Goal: Task Accomplishment & Management: Manage account settings

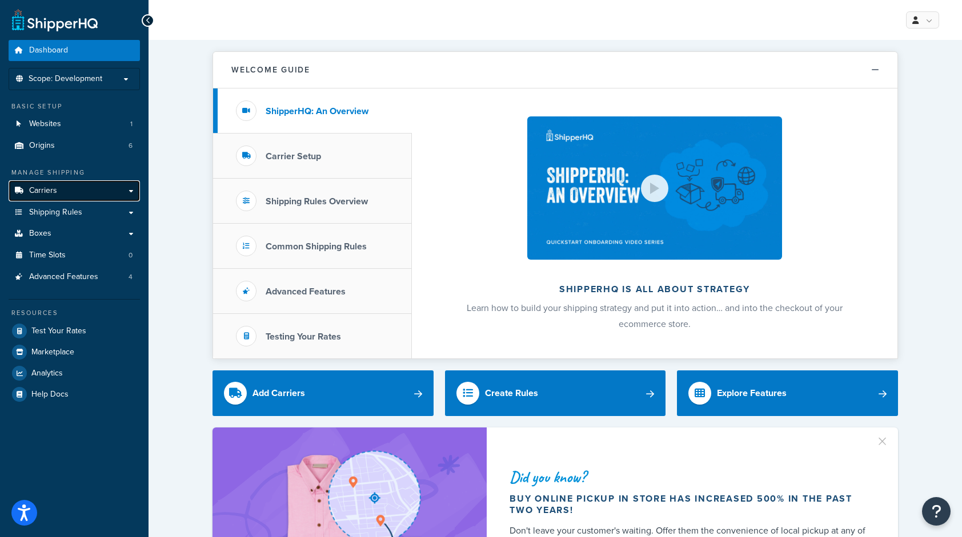
click at [51, 186] on span "Carriers" at bounding box center [43, 191] width 28 height 10
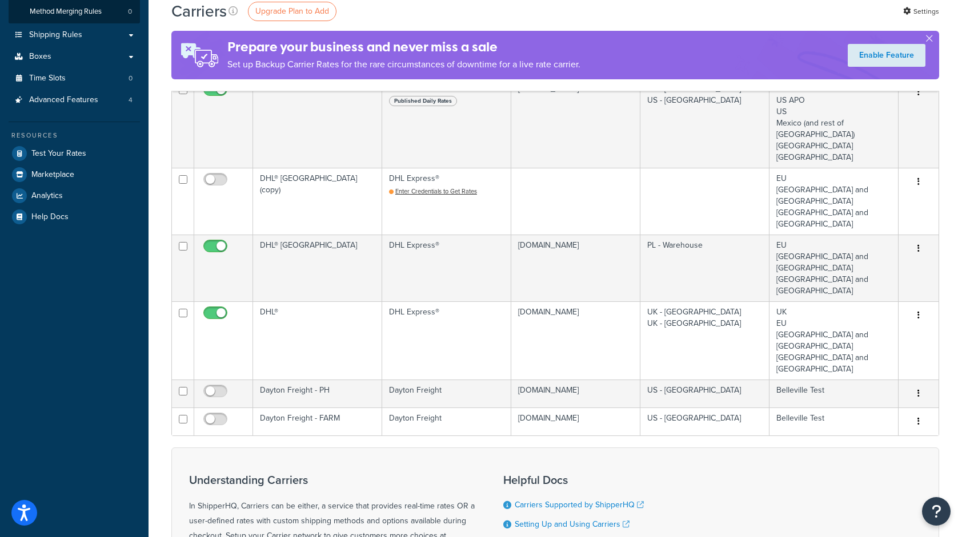
scroll to position [228, 0]
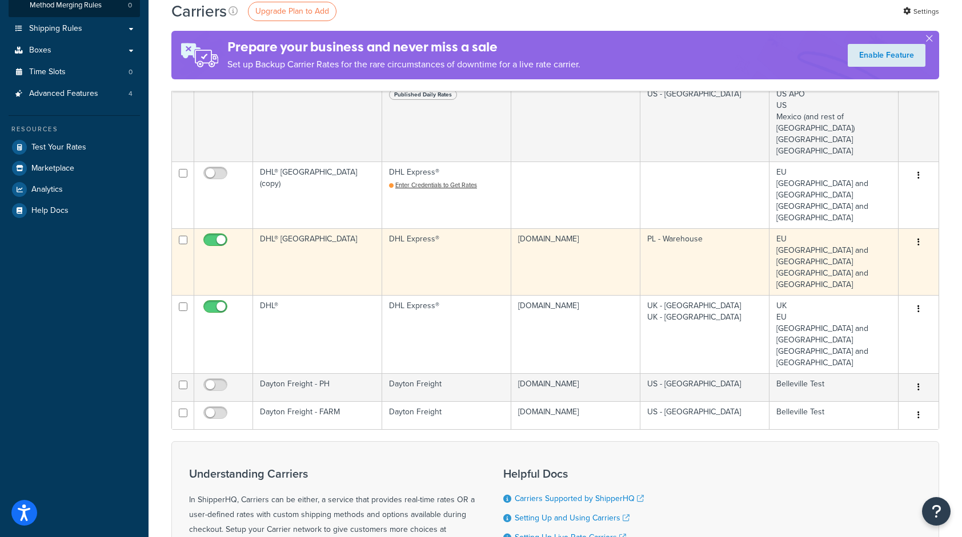
click at [918, 238] on icon "button" at bounding box center [918, 242] width 2 height 8
click at [852, 240] on link "Edit" at bounding box center [872, 241] width 90 height 23
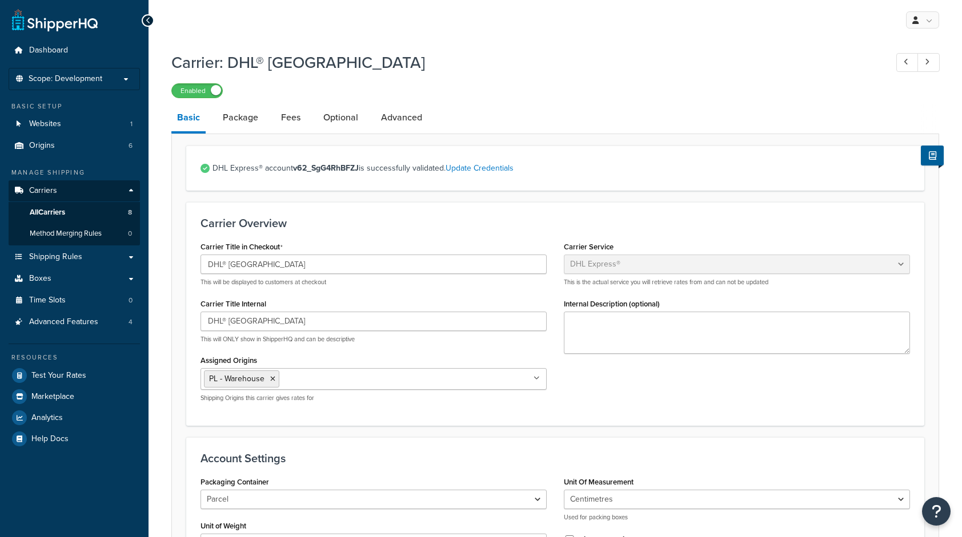
select select "dhl"
select select "kg"
select select "CM"
click at [225, 119] on link "Package" at bounding box center [240, 117] width 47 height 27
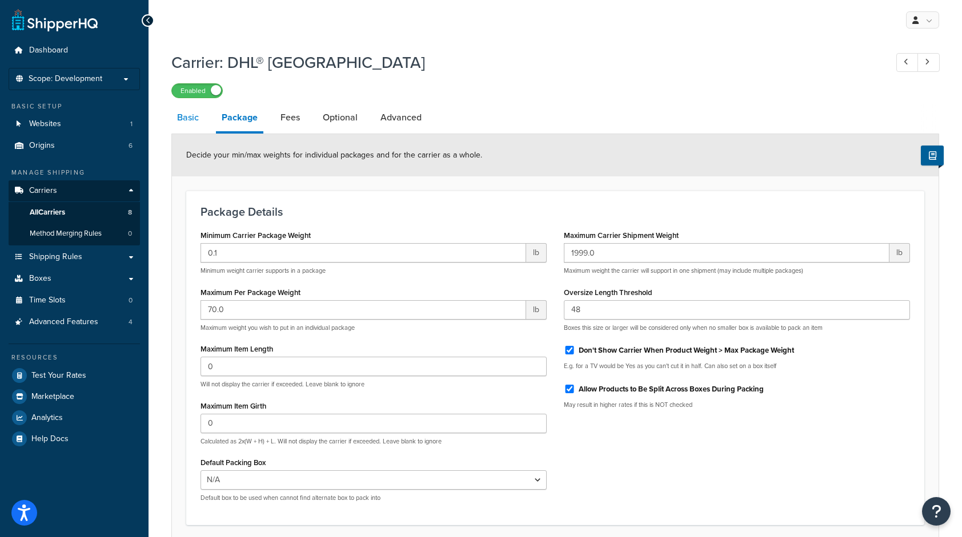
click at [183, 123] on link "Basic" at bounding box center [187, 117] width 33 height 27
select select "dhl"
select select "kg"
select select "CM"
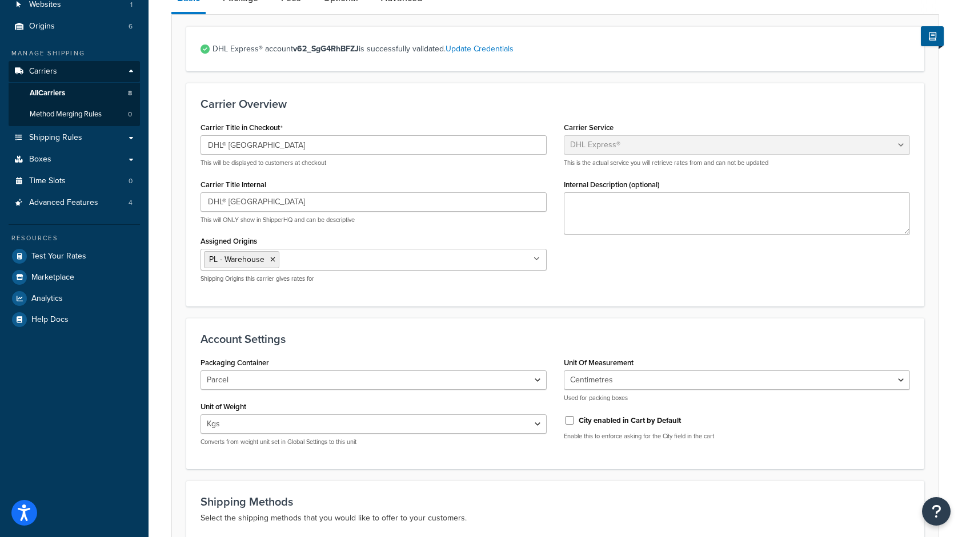
scroll to position [57, 0]
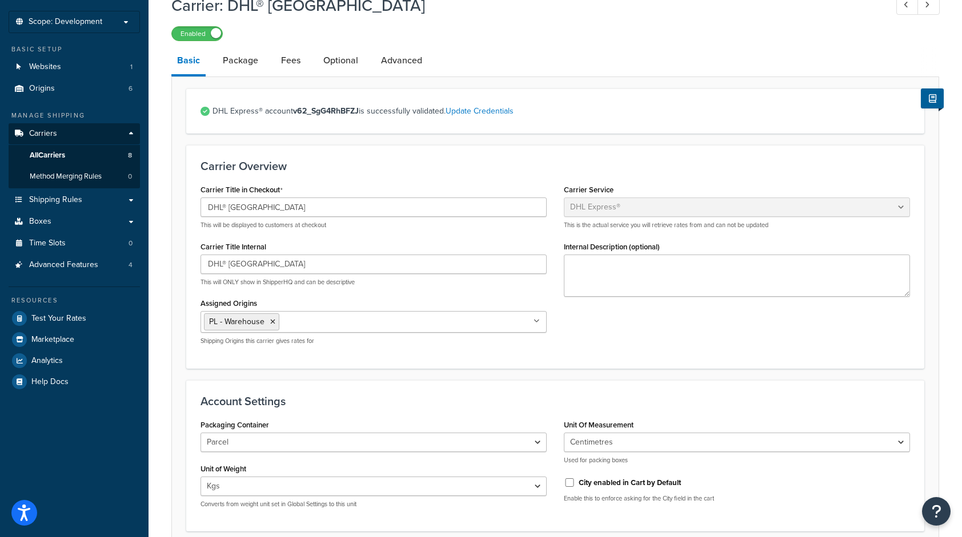
click at [243, 64] on link "Package" at bounding box center [240, 60] width 47 height 27
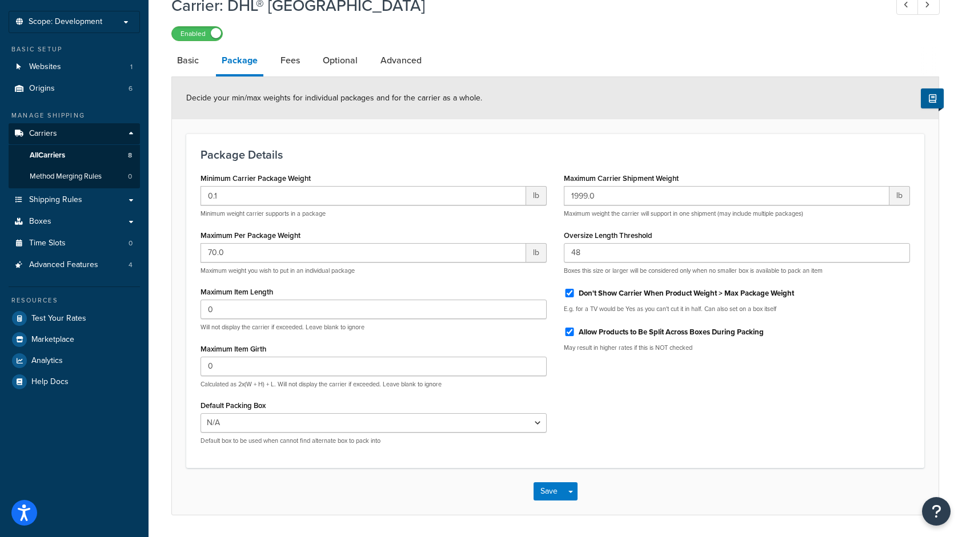
click at [310, 54] on li "Fees" at bounding box center [296, 60] width 42 height 27
click at [294, 57] on link "Fees" at bounding box center [290, 60] width 31 height 27
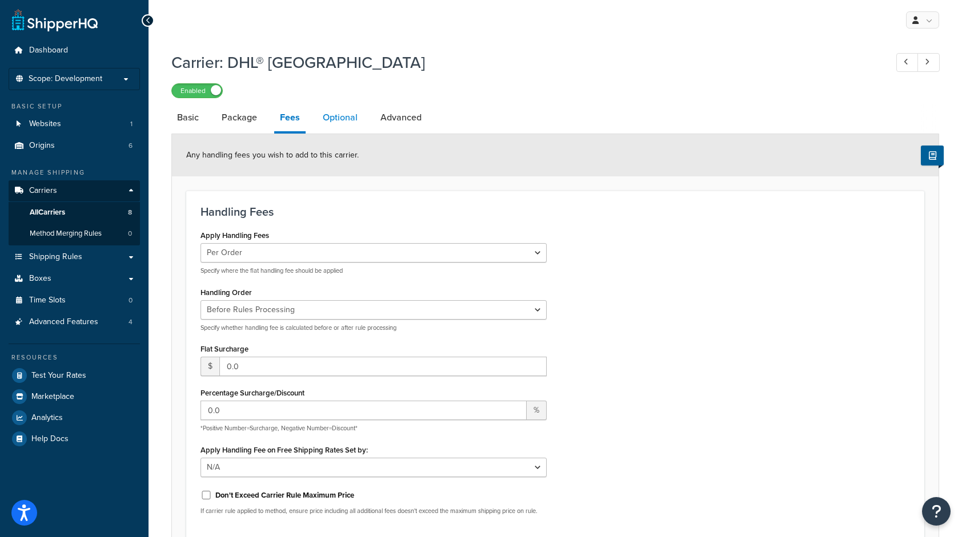
click at [326, 109] on link "Optional" at bounding box center [340, 117] width 46 height 27
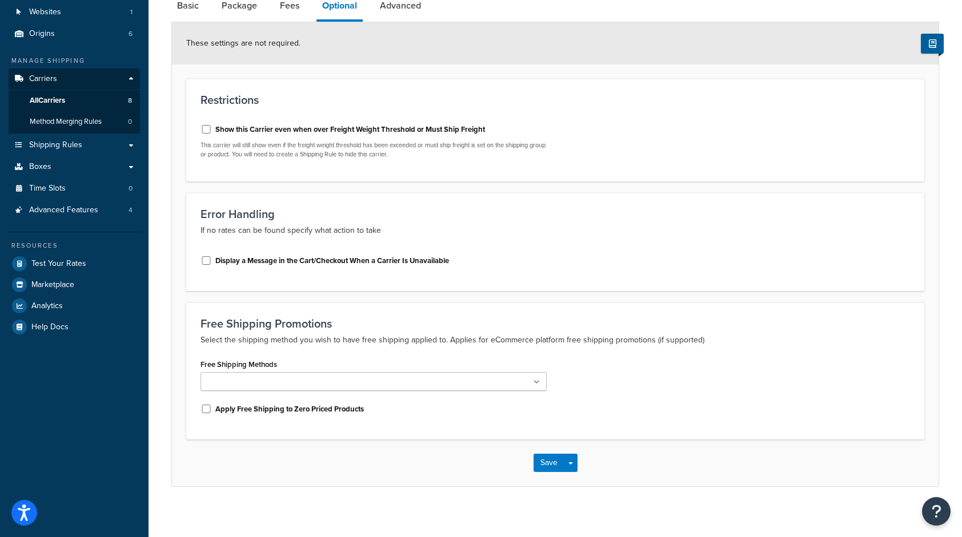
scroll to position [114, 0]
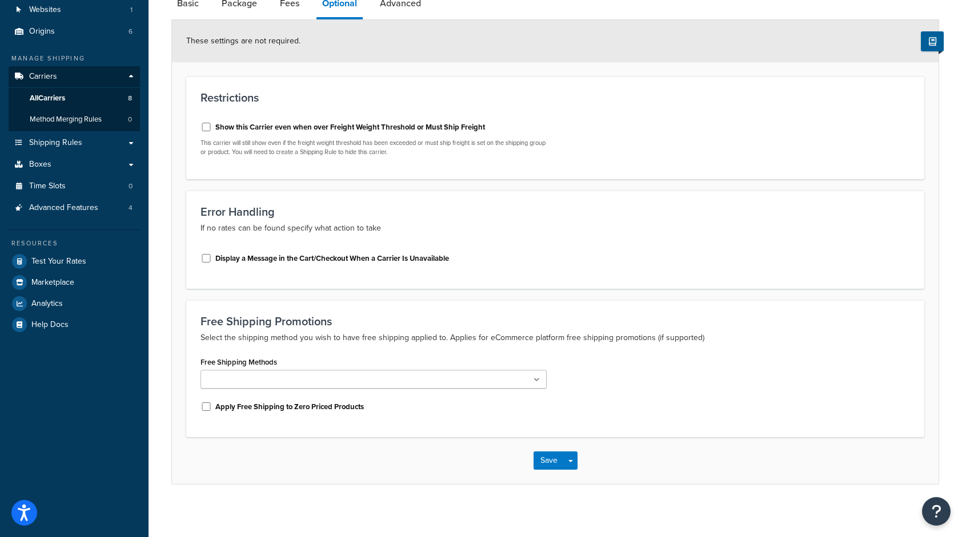
click at [403, 6] on link "Advanced" at bounding box center [400, 3] width 53 height 27
select select "false"
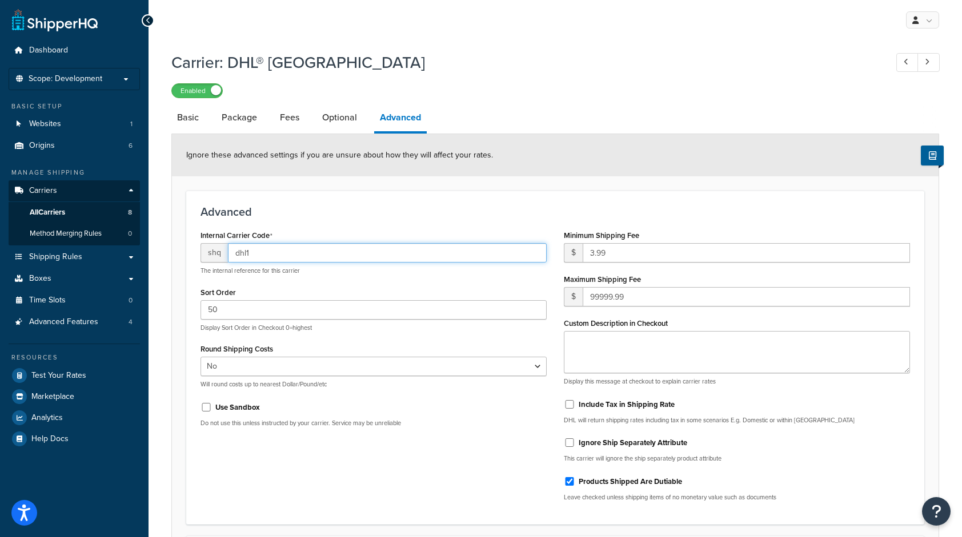
click at [246, 251] on input "dhl1" at bounding box center [387, 252] width 319 height 19
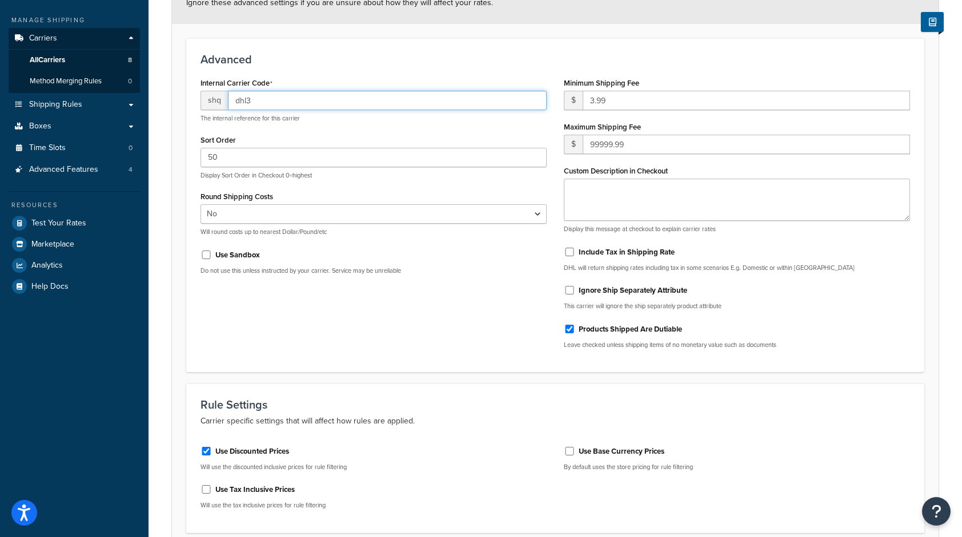
scroll to position [251, 0]
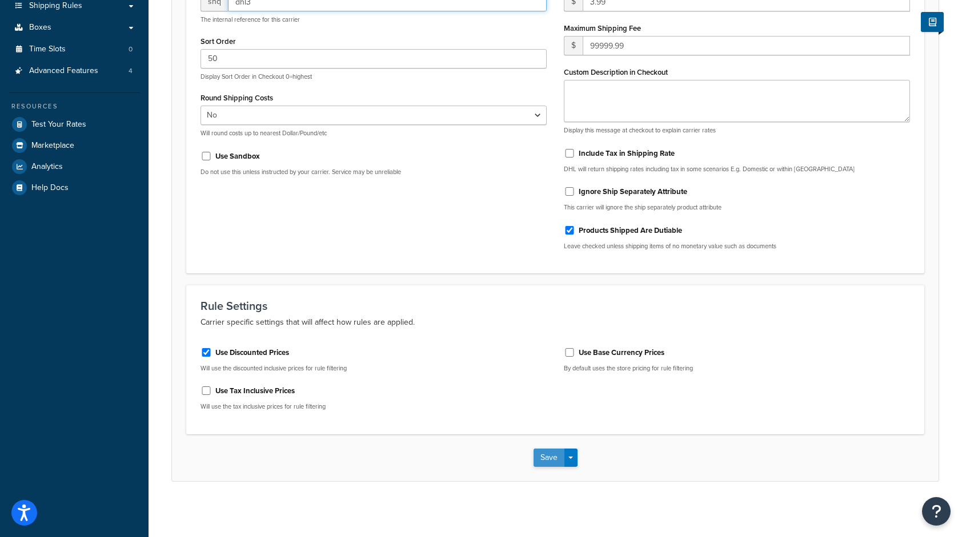
type input "dhl3"
click at [539, 451] on button "Save" at bounding box center [548, 458] width 31 height 18
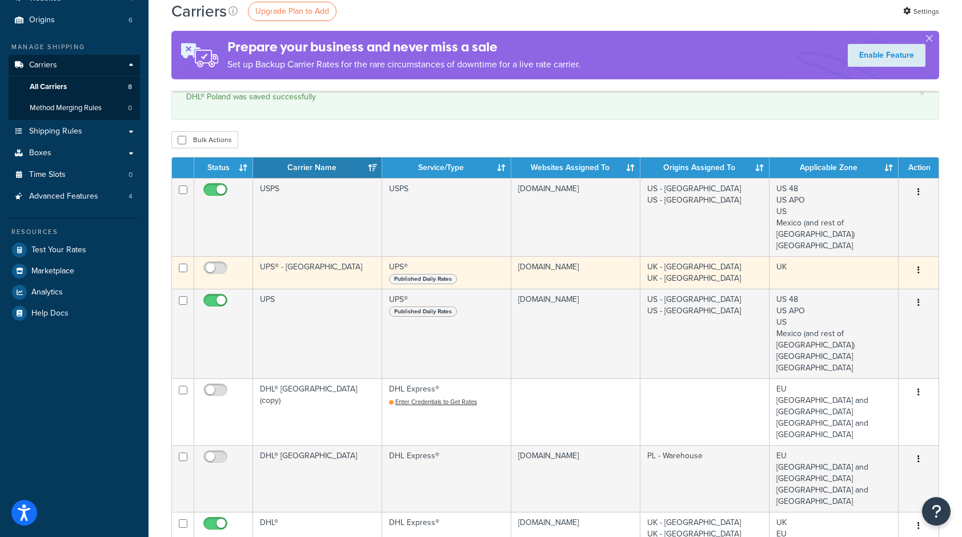
scroll to position [228, 0]
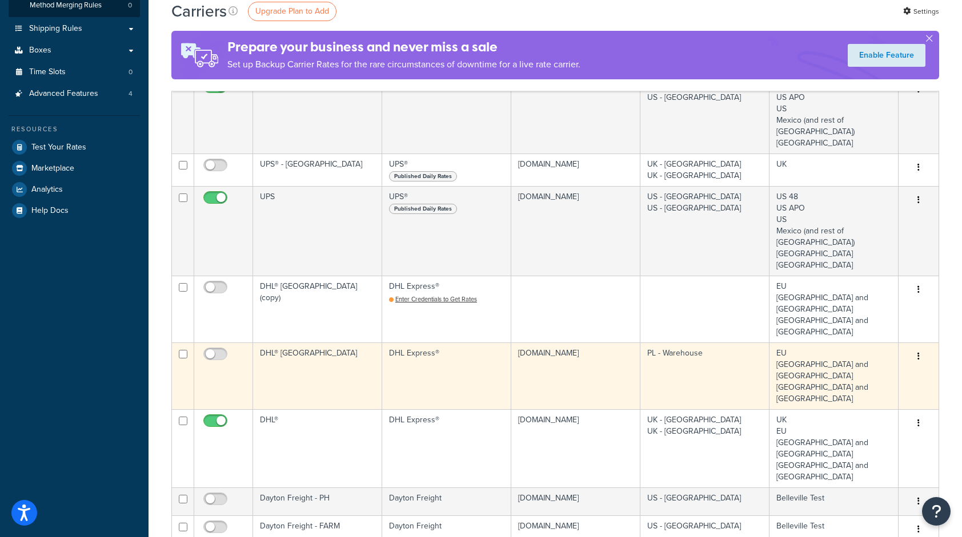
click at [336, 343] on td "DHL® [GEOGRAPHIC_DATA]" at bounding box center [317, 376] width 129 height 67
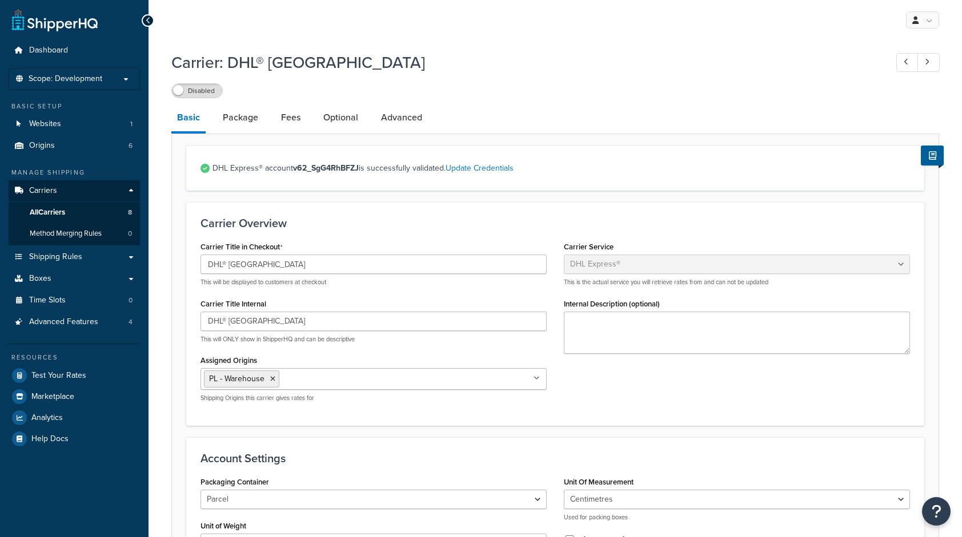
select select "dhl"
select select "kg"
select select "CM"
click at [410, 116] on link "Advanced" at bounding box center [401, 117] width 53 height 27
select select "false"
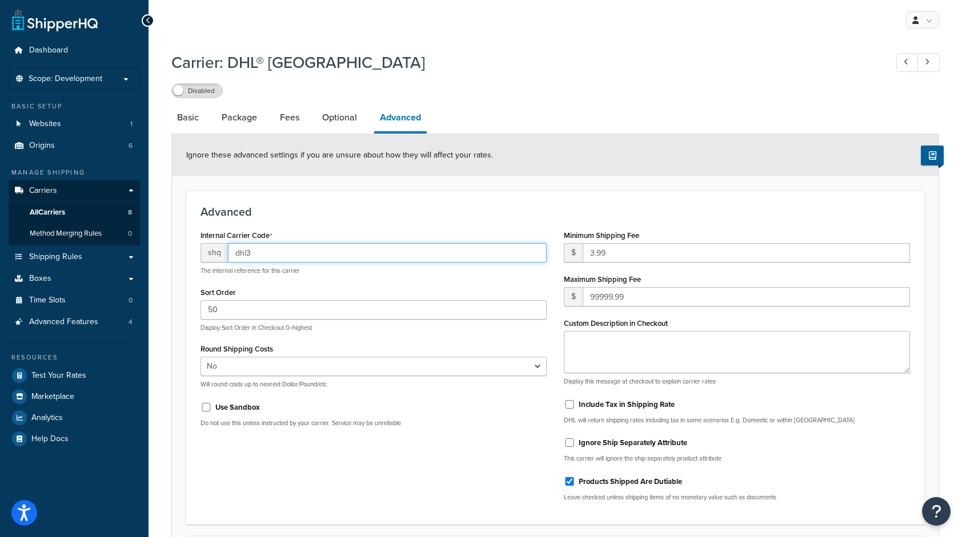
click at [251, 251] on input "dhl3" at bounding box center [387, 252] width 319 height 19
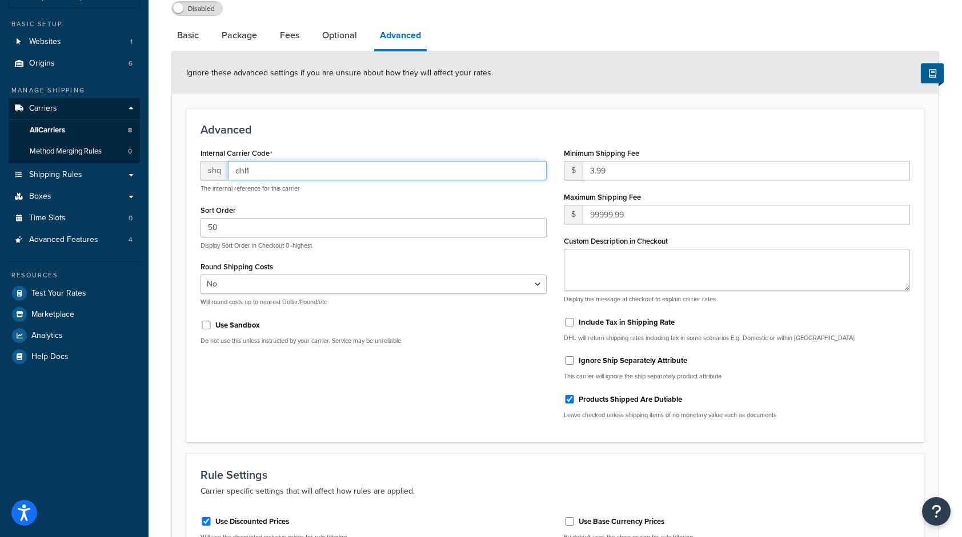
scroll to position [251, 0]
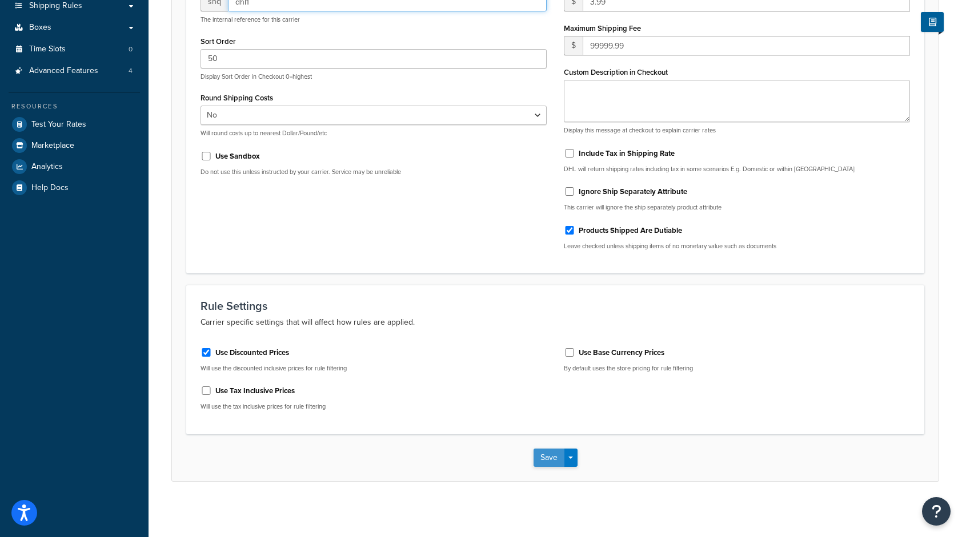
type input "dhl1"
click at [557, 449] on button "Save" at bounding box center [548, 458] width 31 height 18
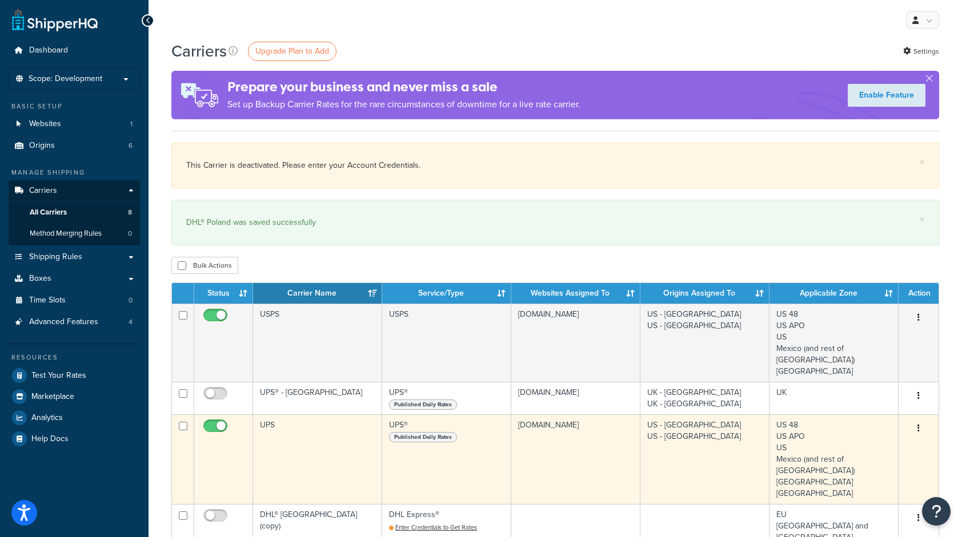
scroll to position [228, 0]
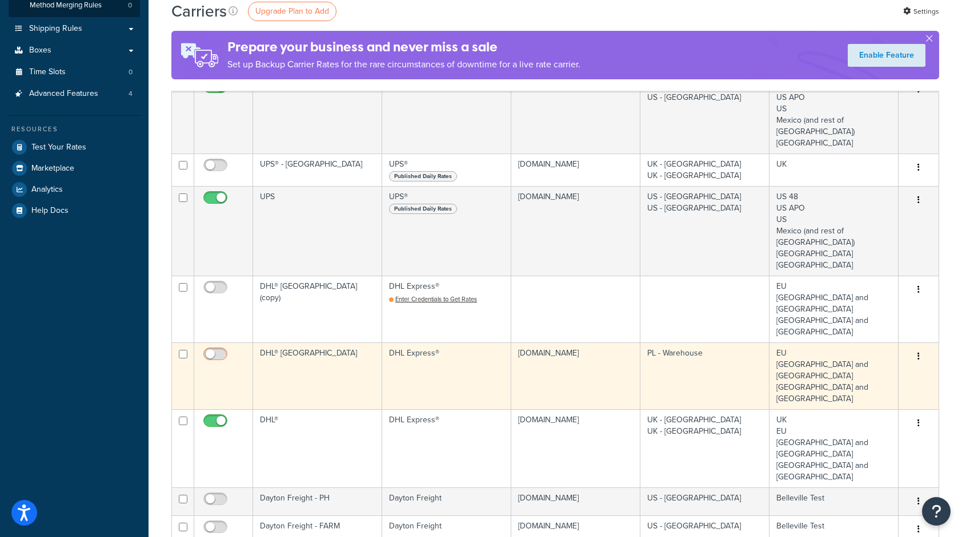
click at [214, 350] on input "checkbox" at bounding box center [216, 357] width 31 height 14
checkbox input "true"
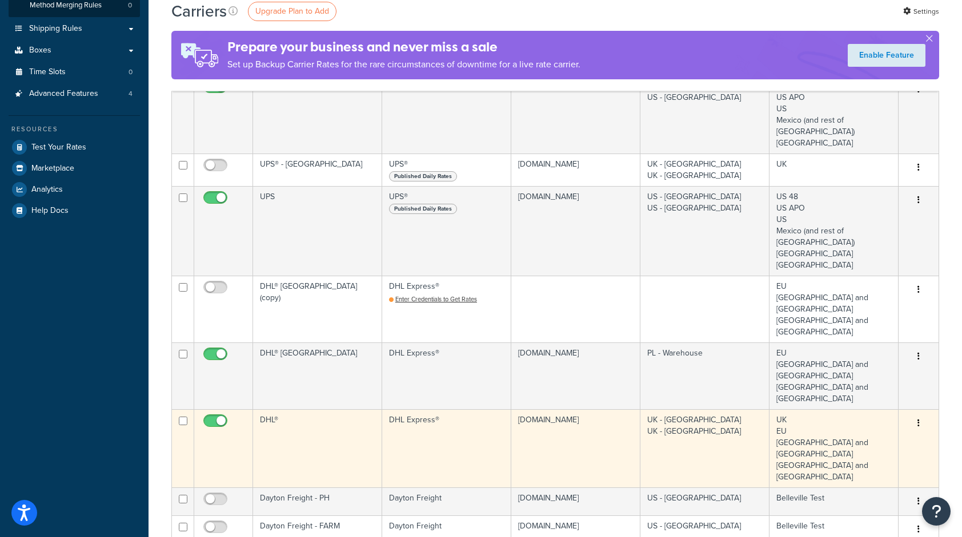
click at [295, 409] on td "DHL®" at bounding box center [317, 448] width 129 height 78
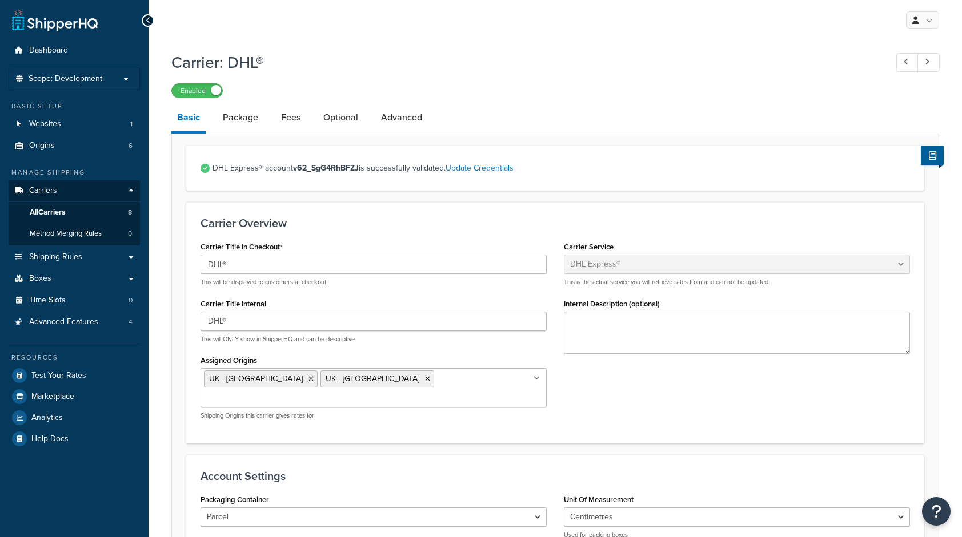
select select "dhl"
select select "convert_lb_kg"
select select "CM"
click at [396, 115] on link "Advanced" at bounding box center [401, 117] width 53 height 27
select select "false"
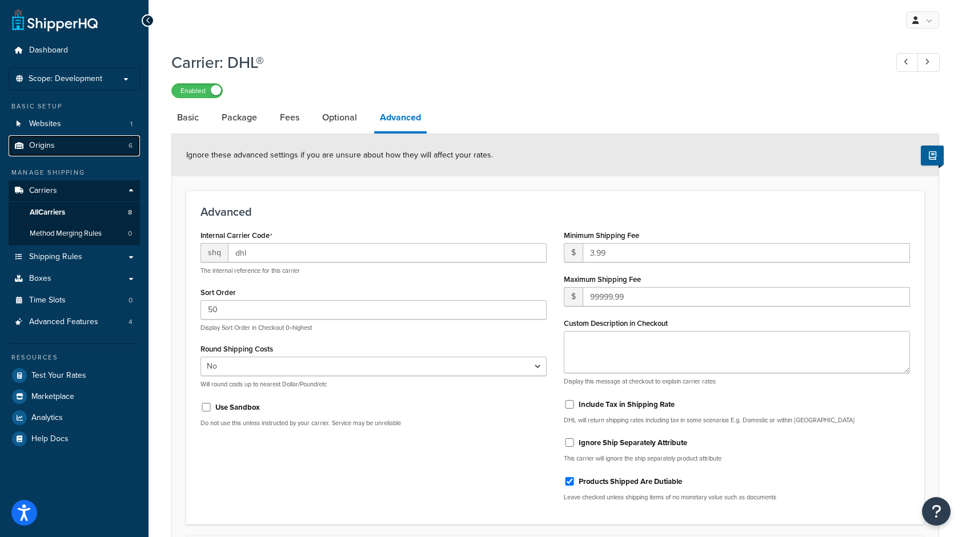
click at [48, 142] on span "Origins" at bounding box center [42, 146] width 26 height 10
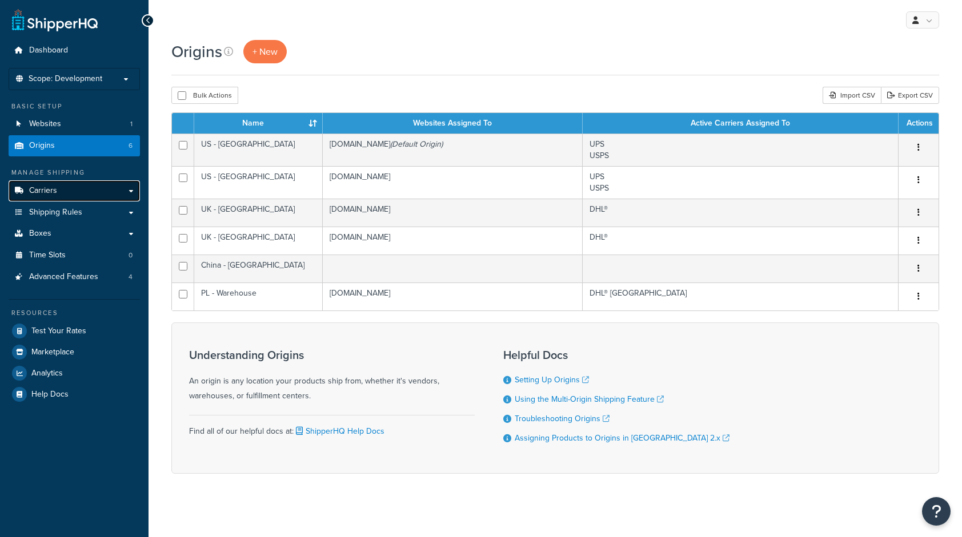
click at [38, 188] on span "Carriers" at bounding box center [43, 191] width 28 height 10
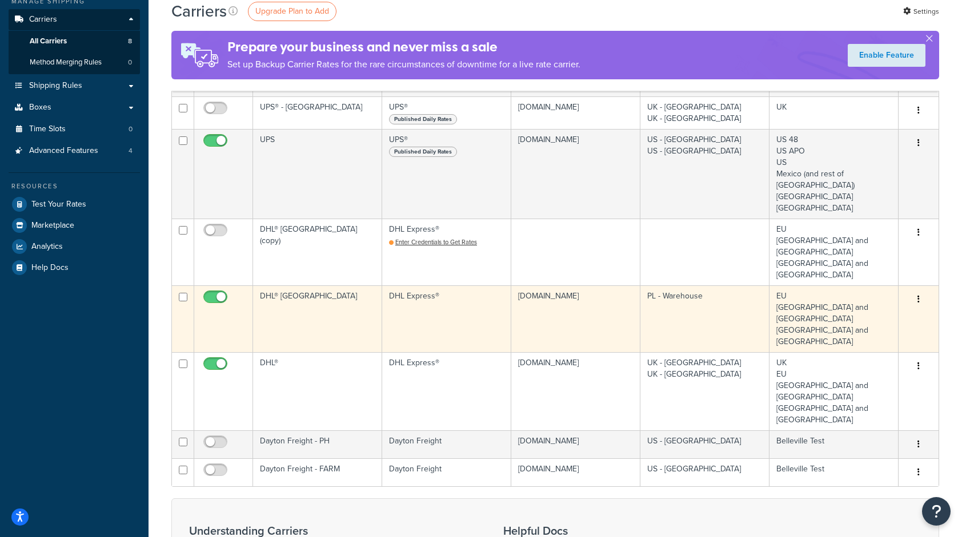
click at [935, 286] on td "Edit [GEOGRAPHIC_DATA]" at bounding box center [918, 319] width 40 height 67
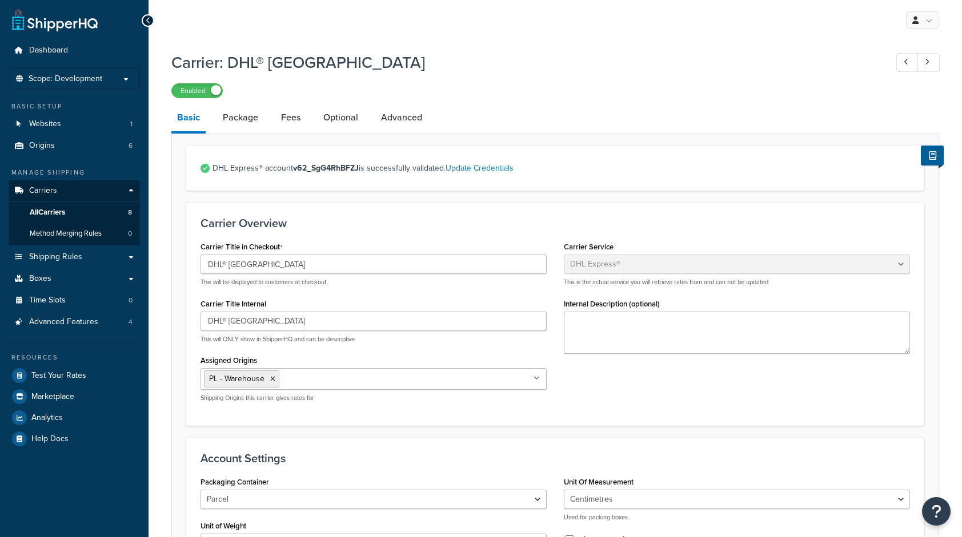
select select "dhl"
select select "kg"
select select "CM"
click at [236, 121] on link "Package" at bounding box center [240, 117] width 47 height 27
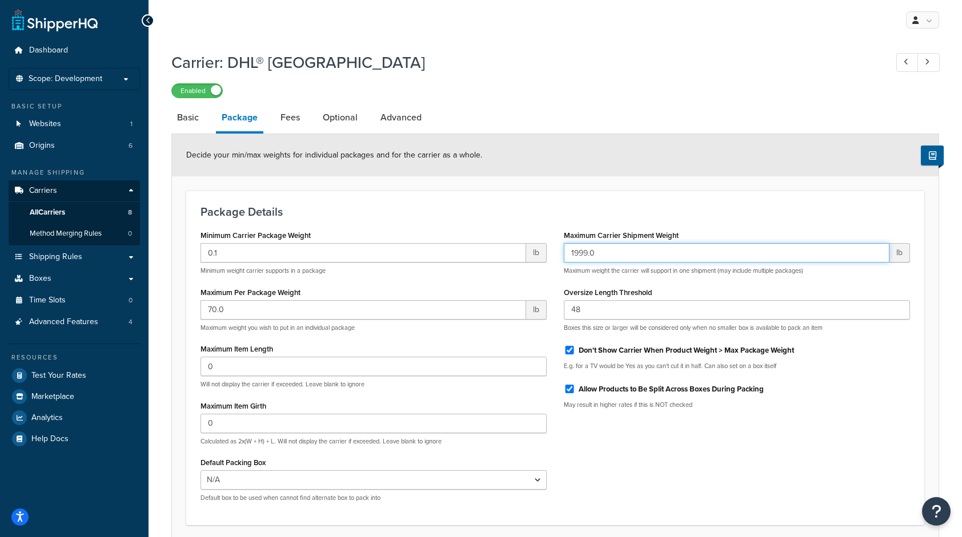
drag, startPoint x: 610, startPoint y: 252, endPoint x: 559, endPoint y: 246, distance: 51.2
click at [559, 246] on div "Maximum Carrier Shipment Weight 1999.0 lb Maximum weight the carrier will suppo…" at bounding box center [736, 322] width 363 height 191
click at [287, 115] on link "Fees" at bounding box center [290, 117] width 31 height 27
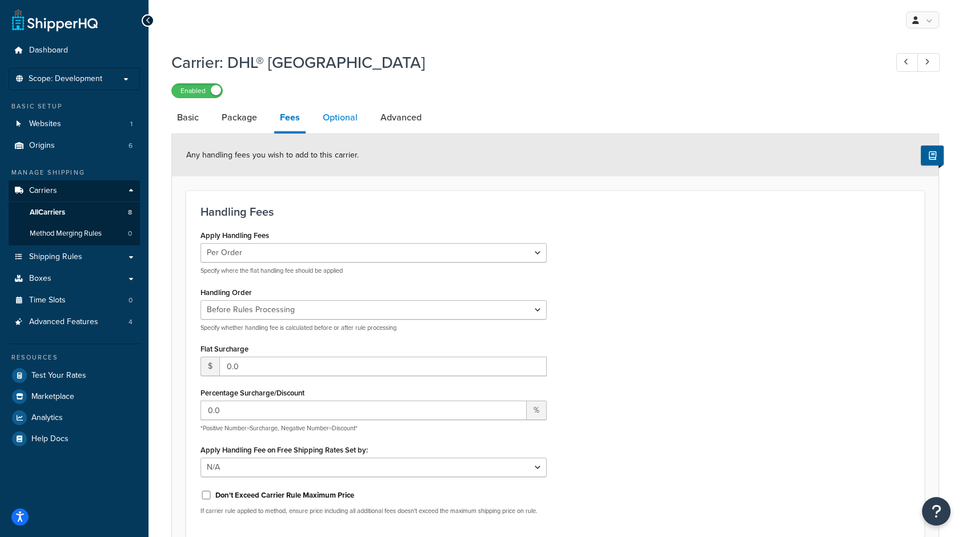
click at [340, 110] on link "Optional" at bounding box center [340, 117] width 46 height 27
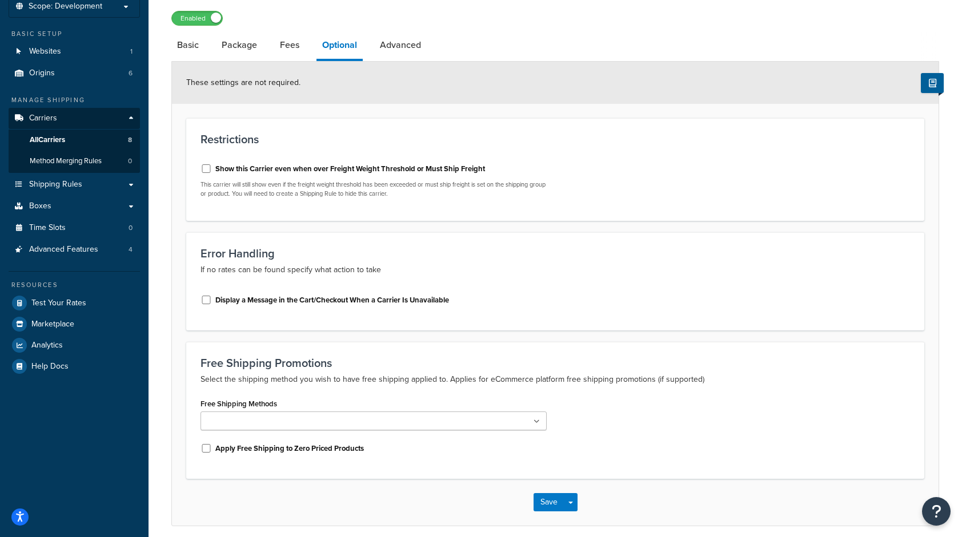
scroll to position [118, 0]
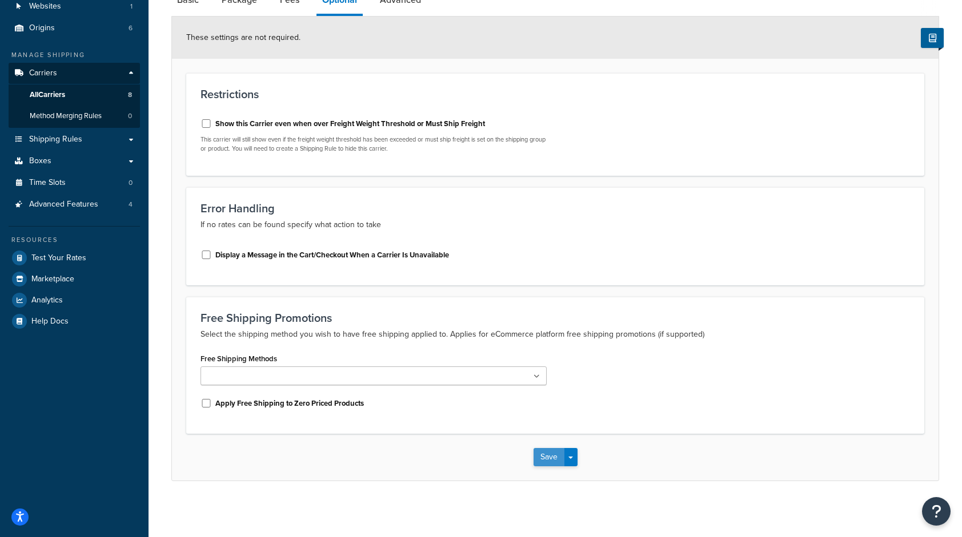
click at [555, 455] on button "Save" at bounding box center [548, 457] width 31 height 18
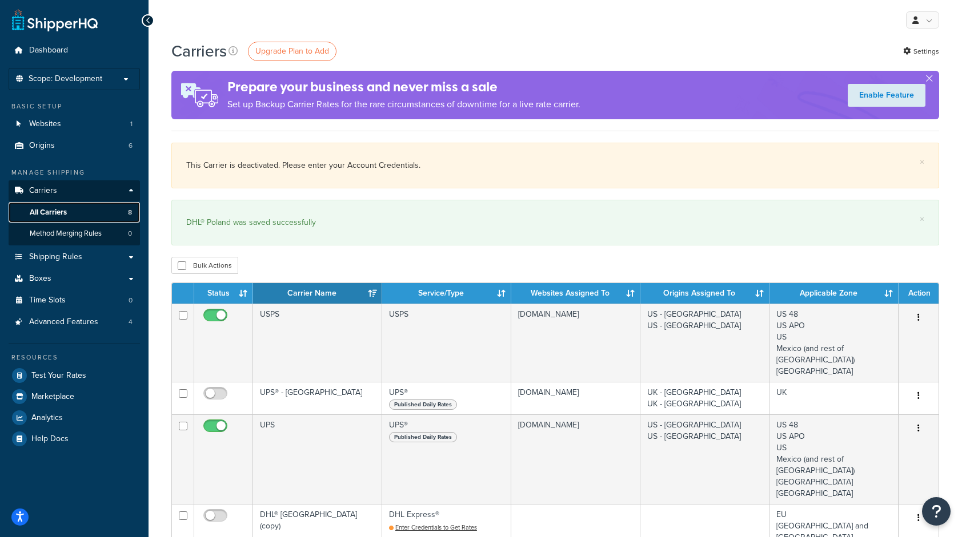
click at [48, 214] on span "All Carriers" at bounding box center [48, 213] width 37 height 10
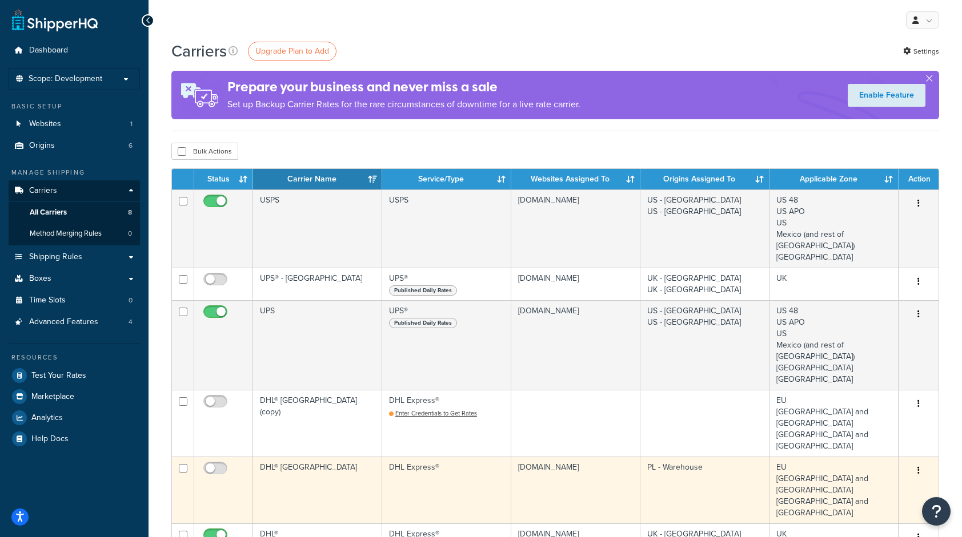
scroll to position [114, 0]
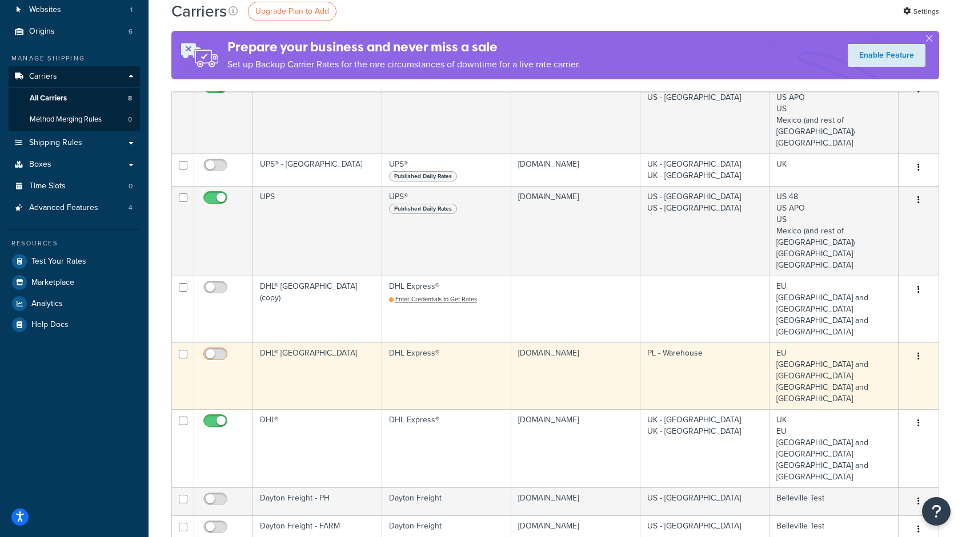
click at [219, 350] on input "checkbox" at bounding box center [216, 357] width 31 height 14
checkbox input "true"
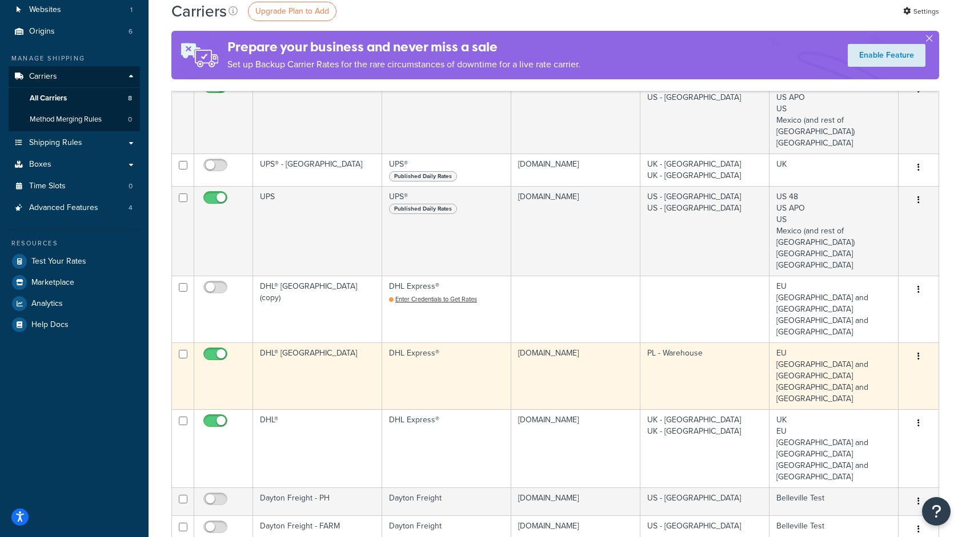
click at [487, 343] on td "DHL Express®" at bounding box center [446, 376] width 129 height 67
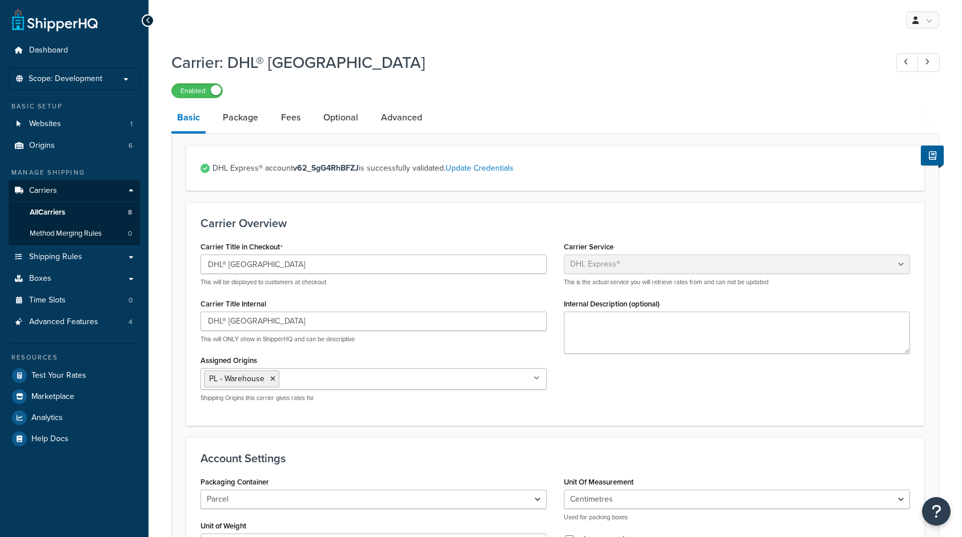
select select "dhl"
select select "kg"
select select "CM"
